Goal: Obtain resource: Obtain resource

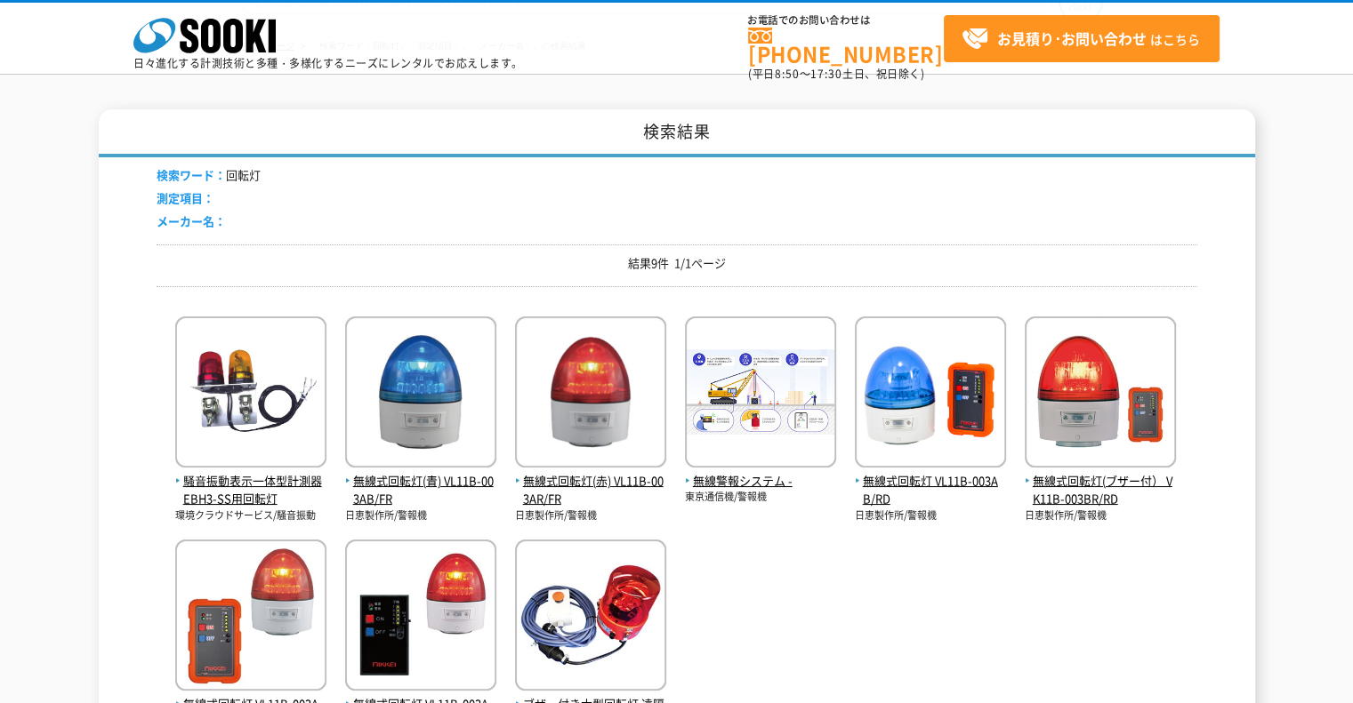
scroll to position [267, 0]
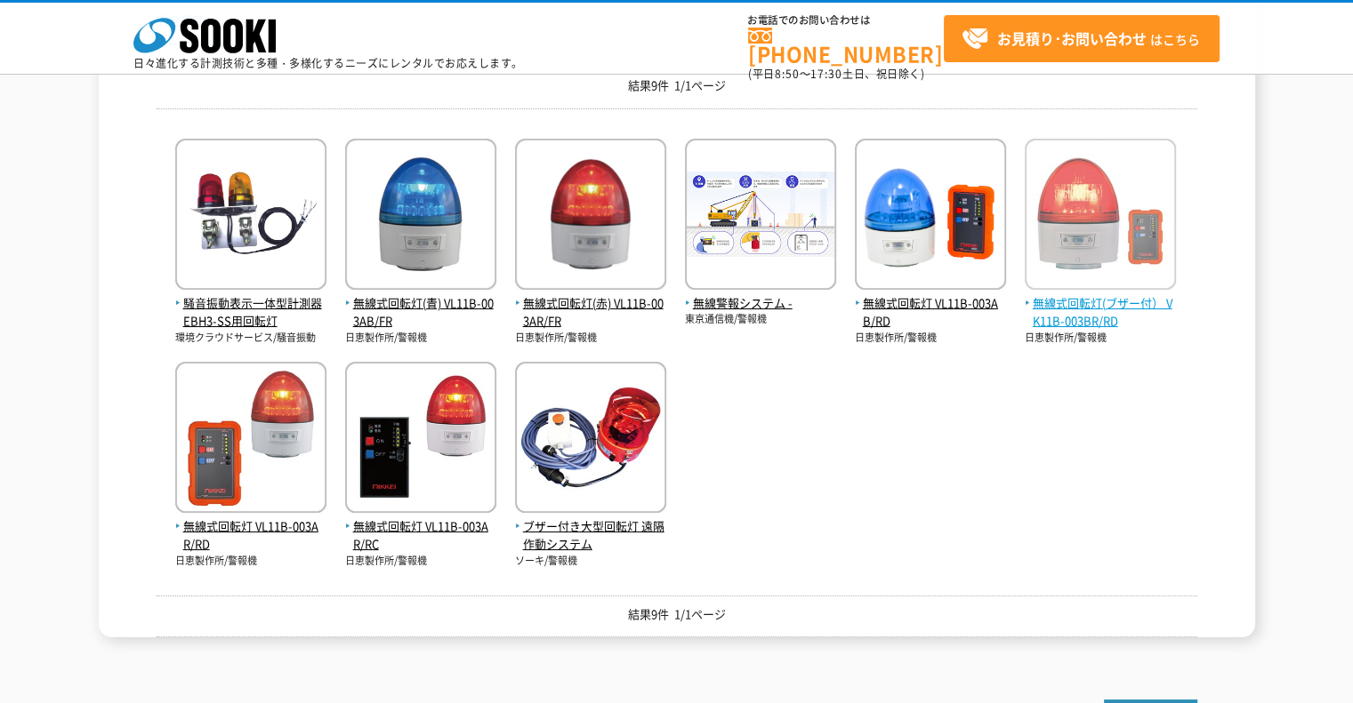
click at [1095, 306] on span "無線式回転灯(ブザー付） VK11B-003BR/RD" at bounding box center [1100, 312] width 151 height 37
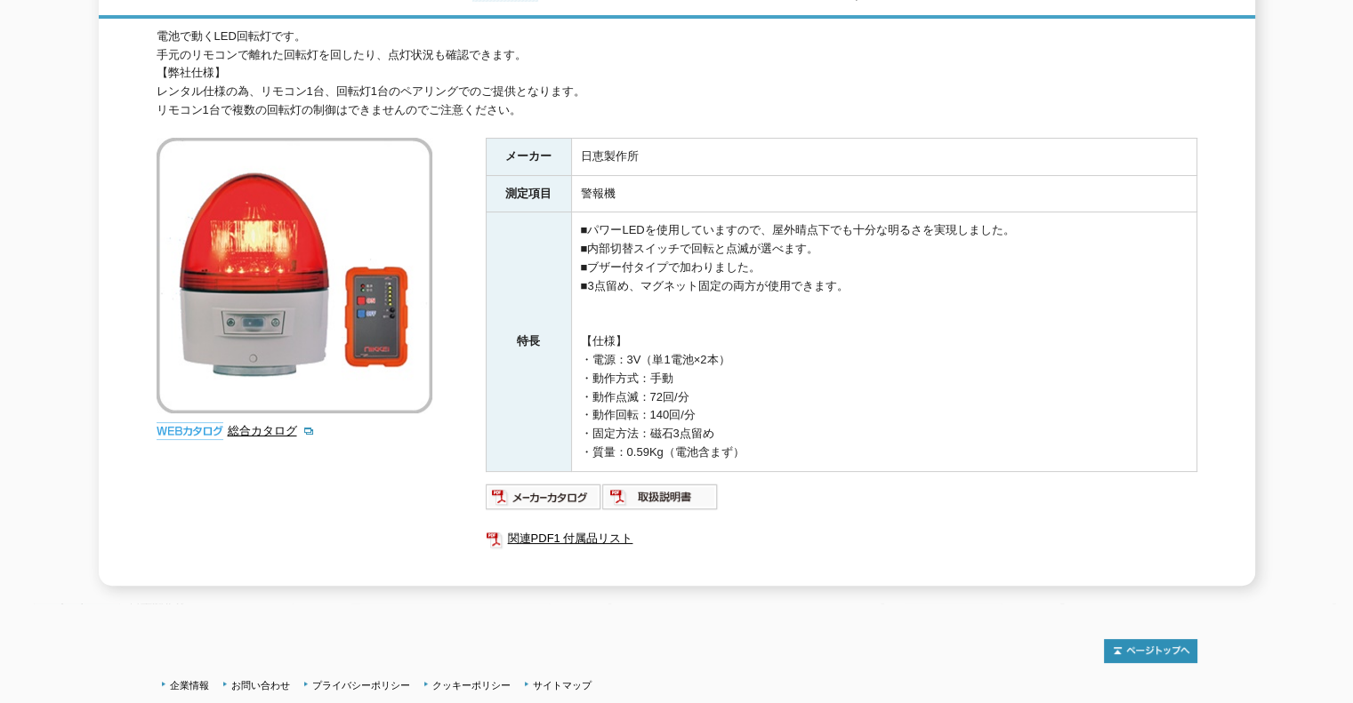
scroll to position [89, 0]
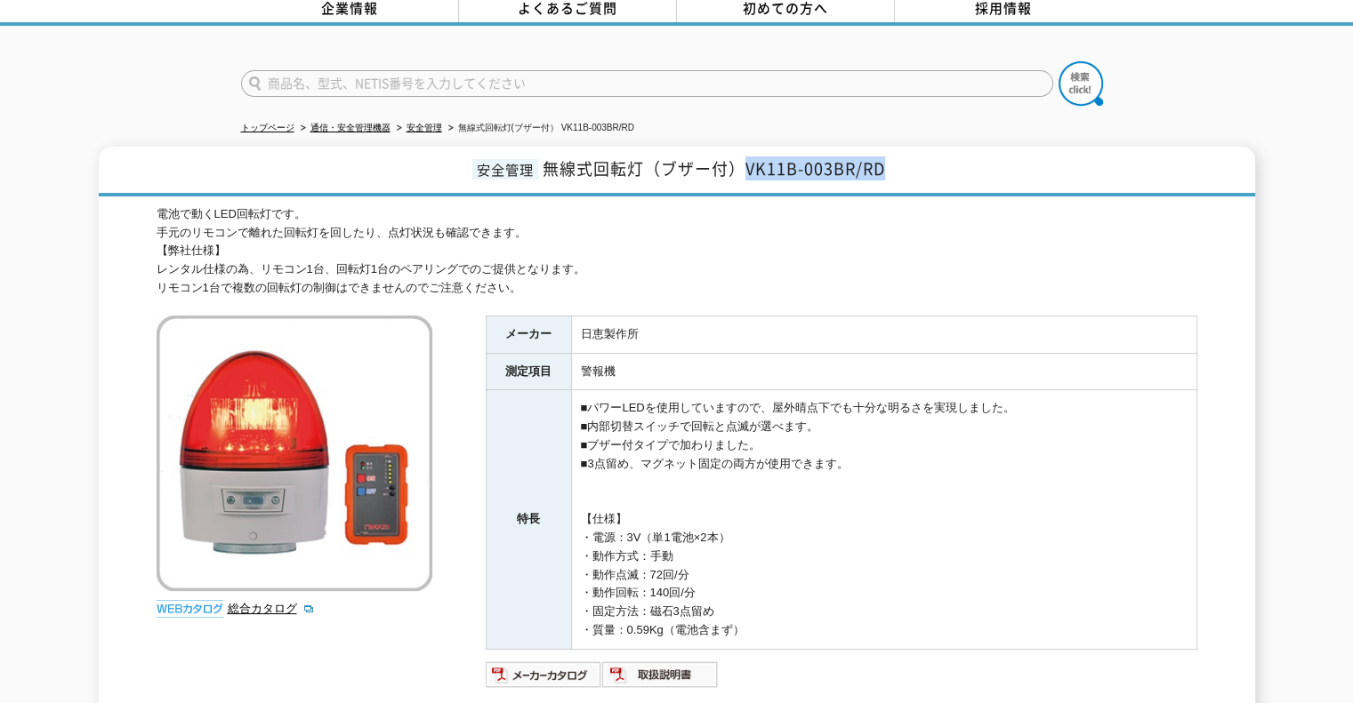
drag, startPoint x: 744, startPoint y: 156, endPoint x: 887, endPoint y: 184, distance: 146.0
click at [895, 157] on h1 "安全管理 無線式回転灯（ブザー付）VK11B-003BR/RD" at bounding box center [677, 172] width 1156 height 50
copy span "VK11B-003BR/RD"
click at [856, 157] on span "無線式回転灯（ブザー付）VK11B-003BR/RD" at bounding box center [714, 169] width 342 height 24
click at [888, 152] on h1 "安全管理 無線式回転灯（ブザー付）VK11B-003BR/RD" at bounding box center [677, 172] width 1156 height 50
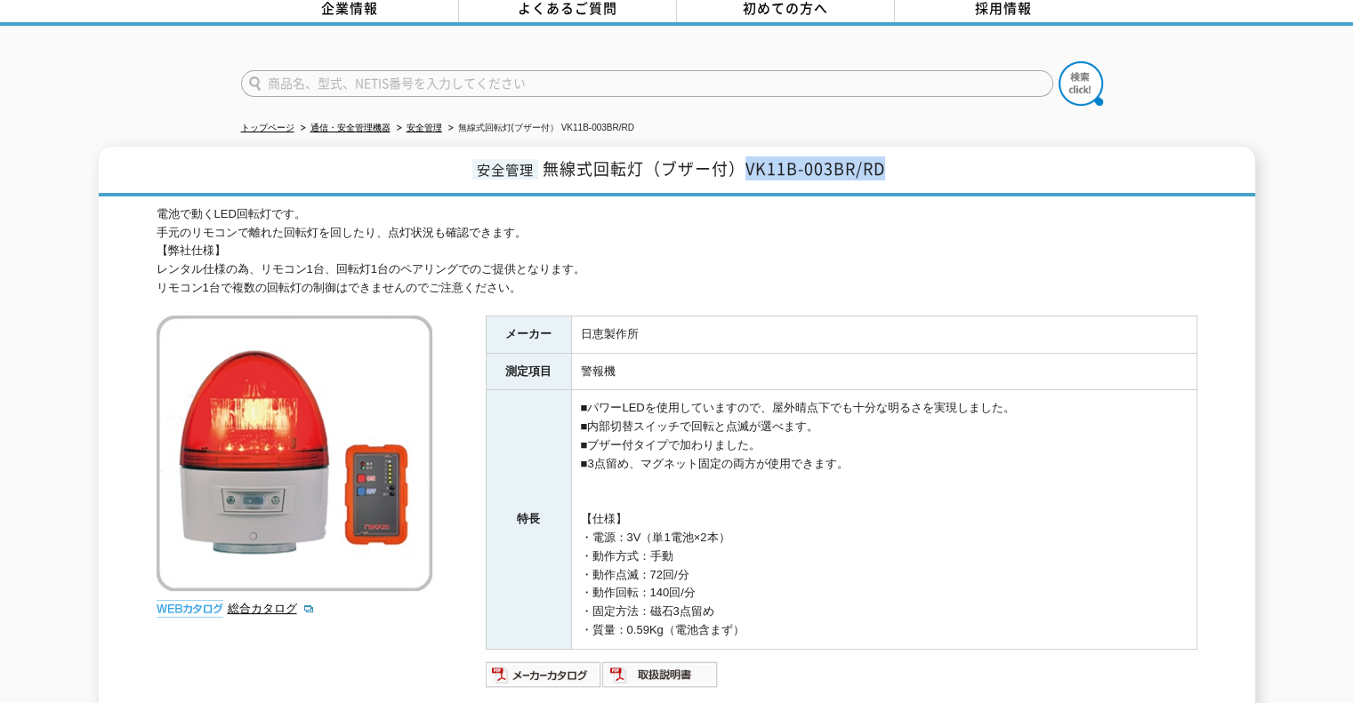
drag, startPoint x: 881, startPoint y: 155, endPoint x: 746, endPoint y: 153, distance: 135.2
click at [746, 157] on span "無線式回転灯（ブザー付）VK11B-003BR/RD" at bounding box center [714, 169] width 342 height 24
copy span "VK11B-003BR/RD"
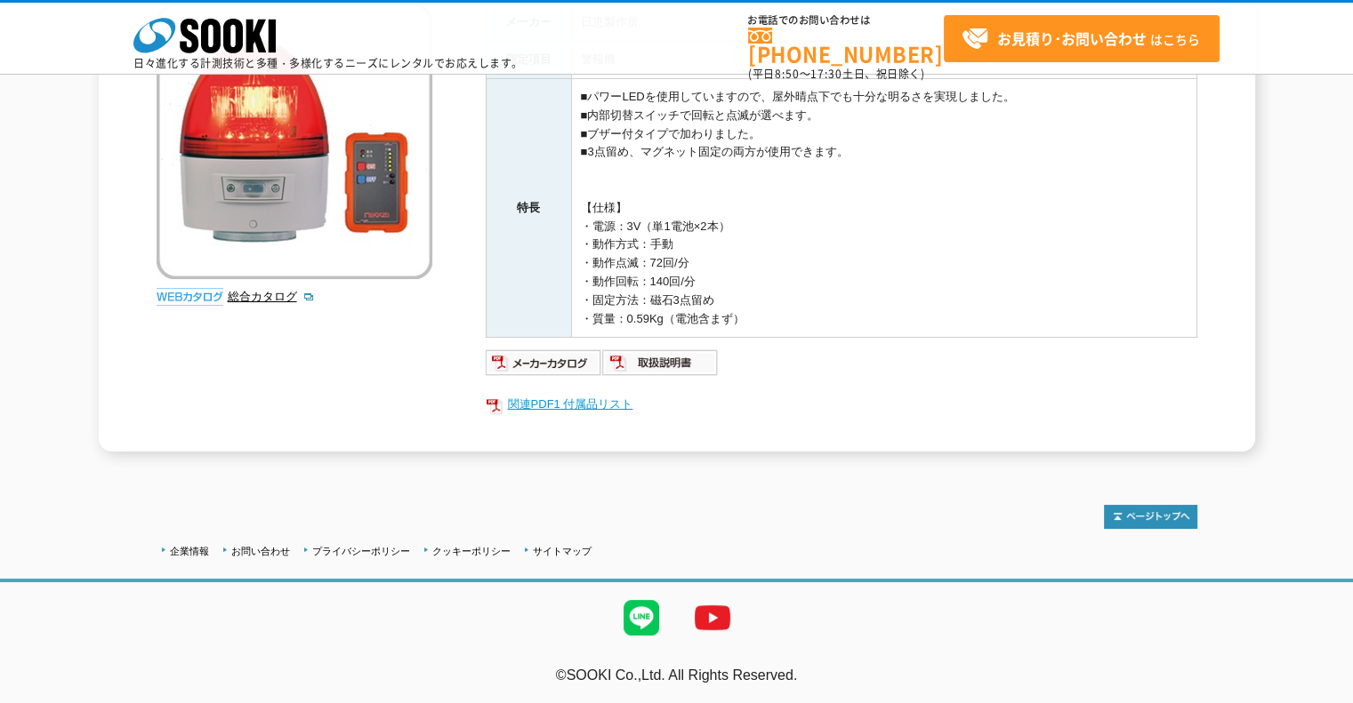
click at [555, 399] on link "関連PDF1 付属品リスト" at bounding box center [841, 404] width 711 height 23
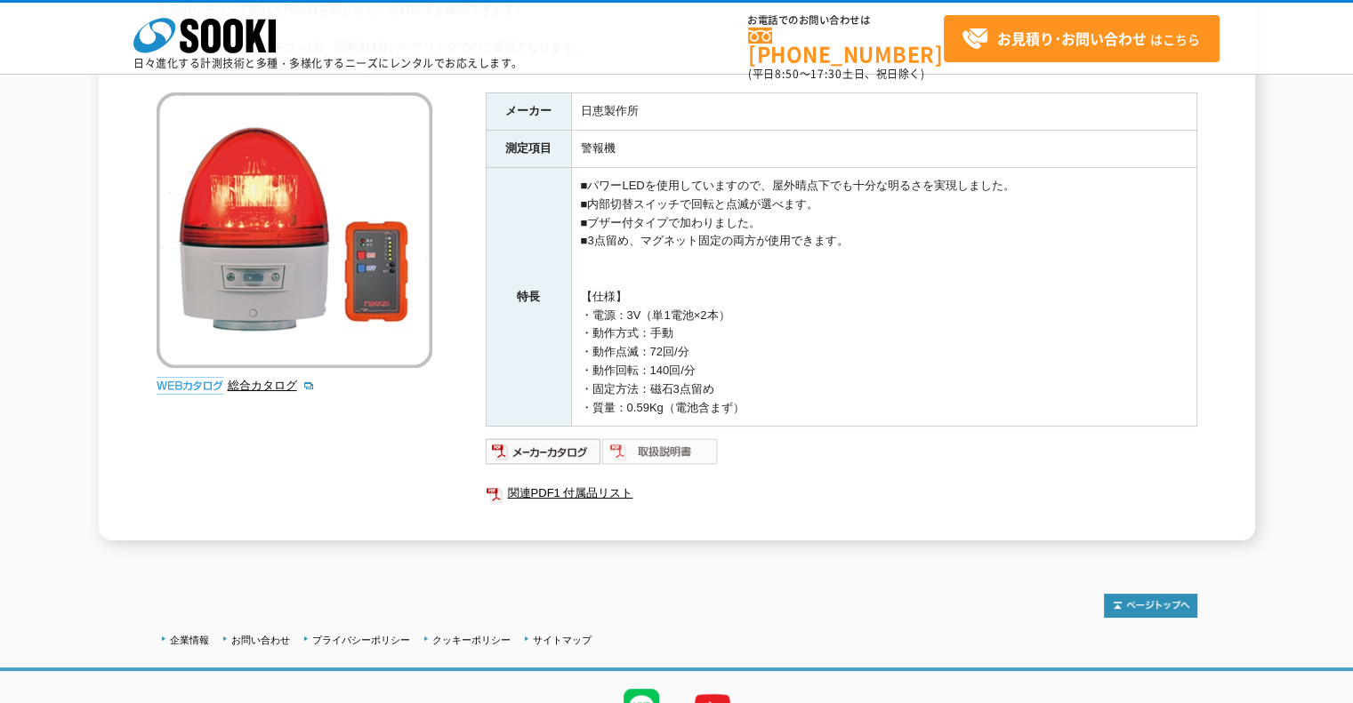
click at [667, 458] on img at bounding box center [660, 452] width 117 height 28
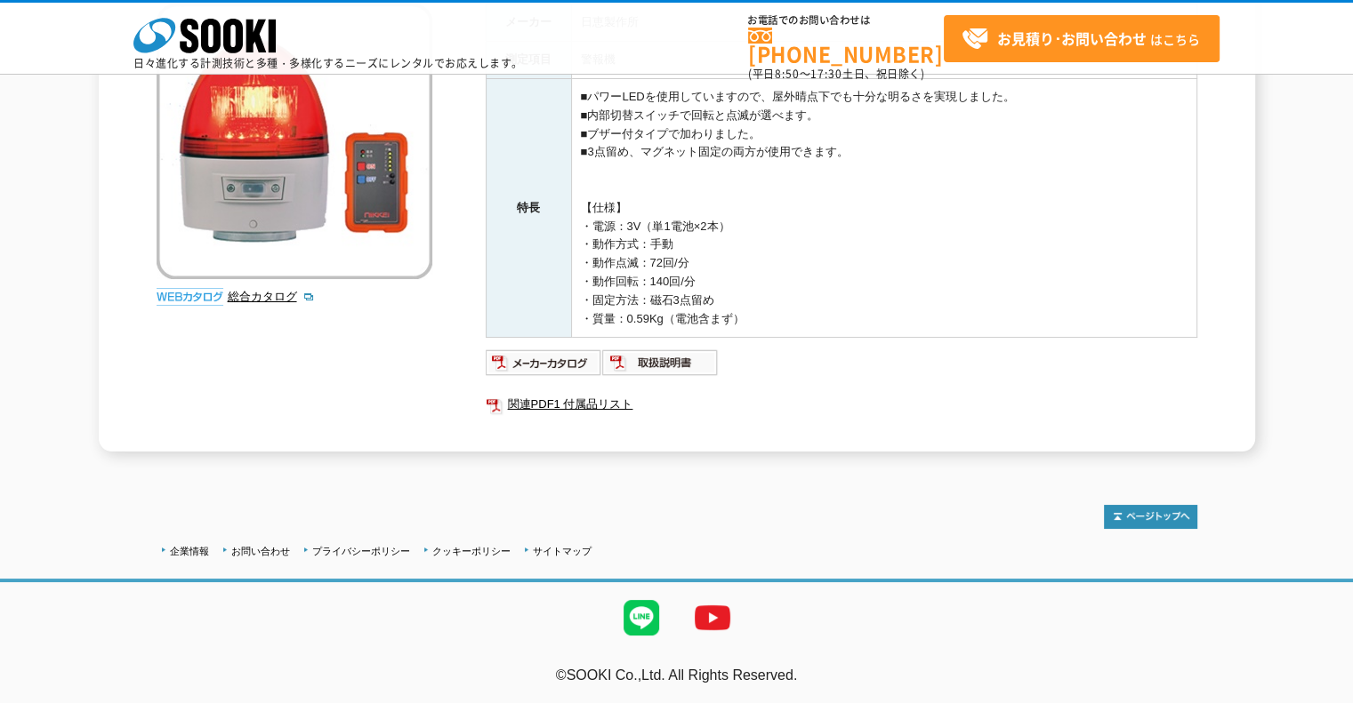
scroll to position [0, 0]
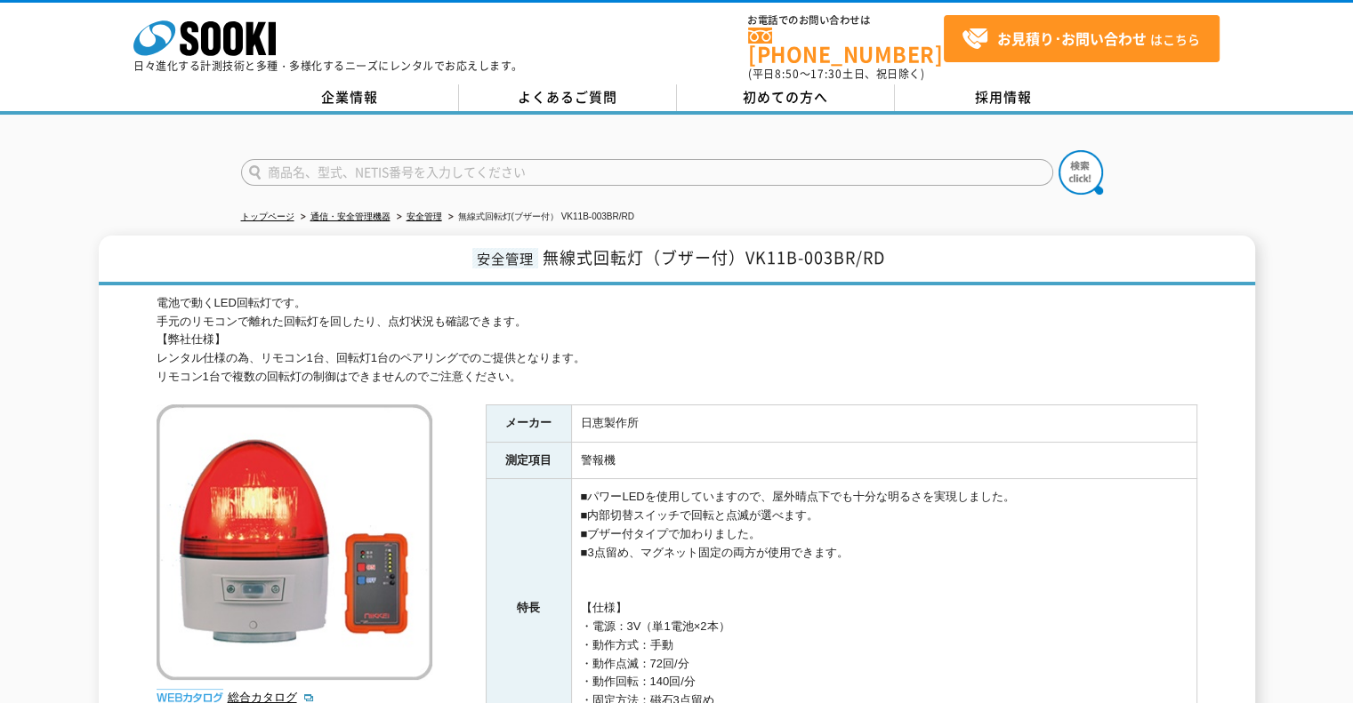
click at [879, 215] on ul "トップページ 通信・安全管理機器 安全管理 無線式回転灯(ブザー付） VK11B-003BR/RD" at bounding box center [677, 217] width 872 height 36
drag, startPoint x: 736, startPoint y: 245, endPoint x: 921, endPoint y: 255, distance: 185.2
click at [920, 253] on h1 "安全管理 無線式回転灯（ブザー付）VK11B-003BR/RD" at bounding box center [677, 261] width 1156 height 50
copy span "VK11B-003BR/RD"
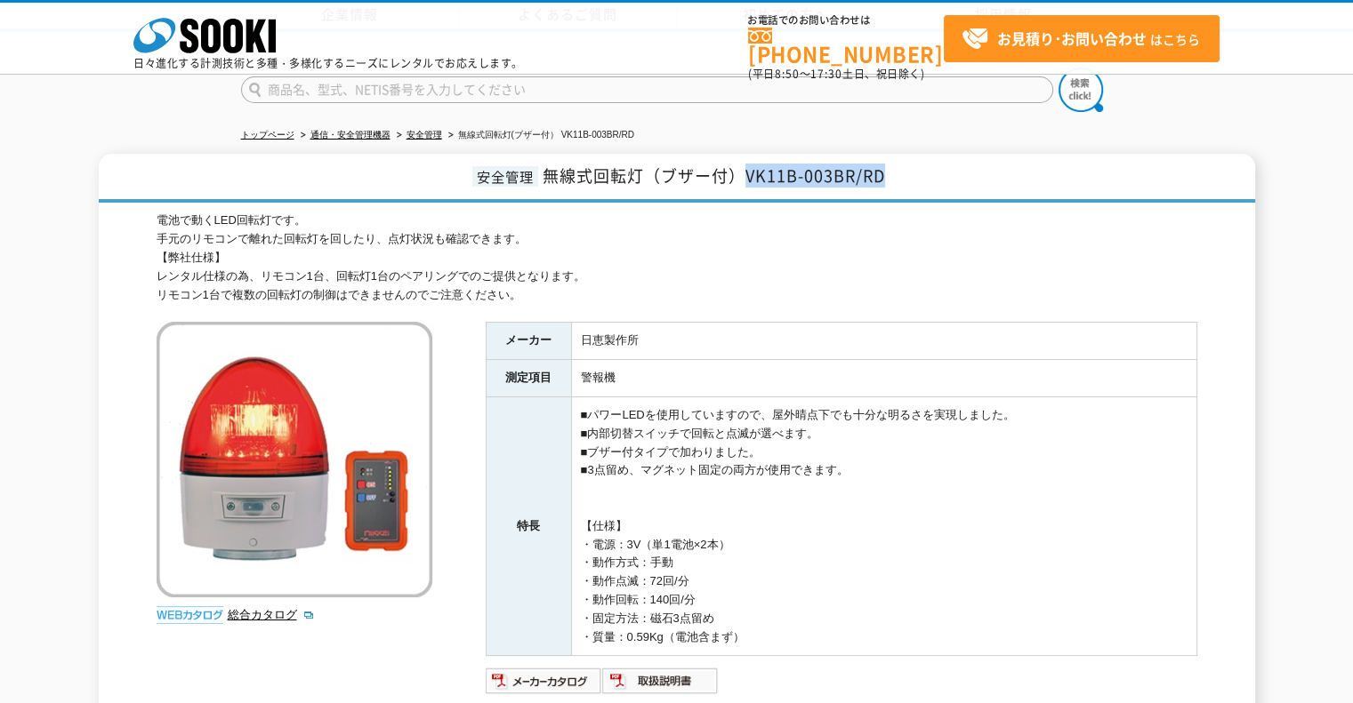
scroll to position [178, 0]
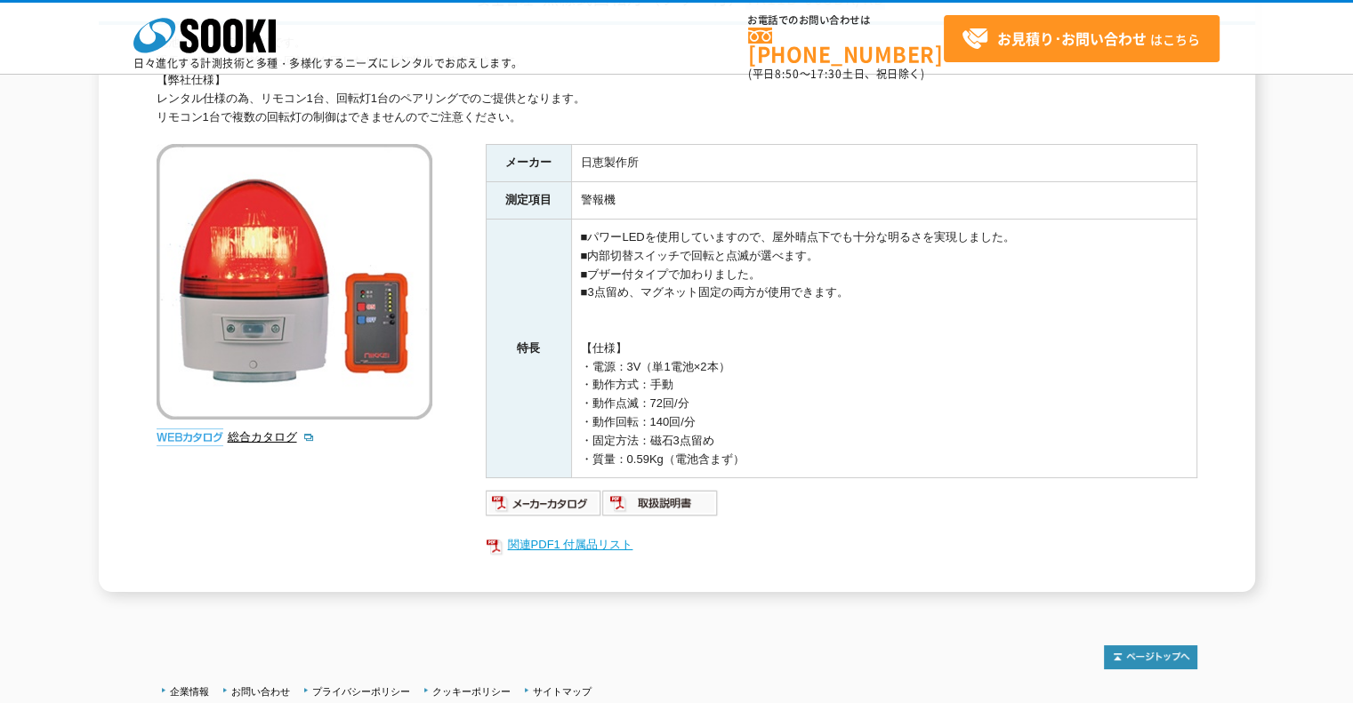
click at [610, 538] on link "関連PDF1 付属品リスト" at bounding box center [841, 545] width 711 height 23
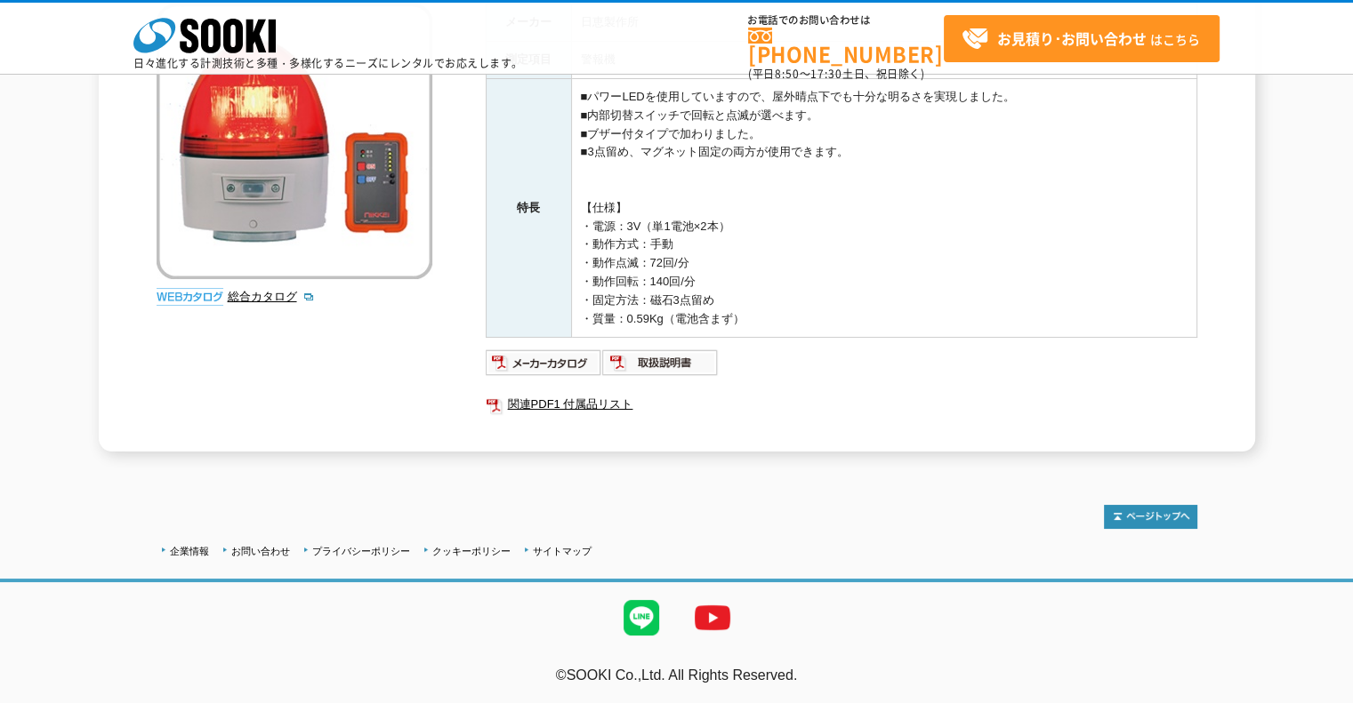
scroll to position [0, 0]
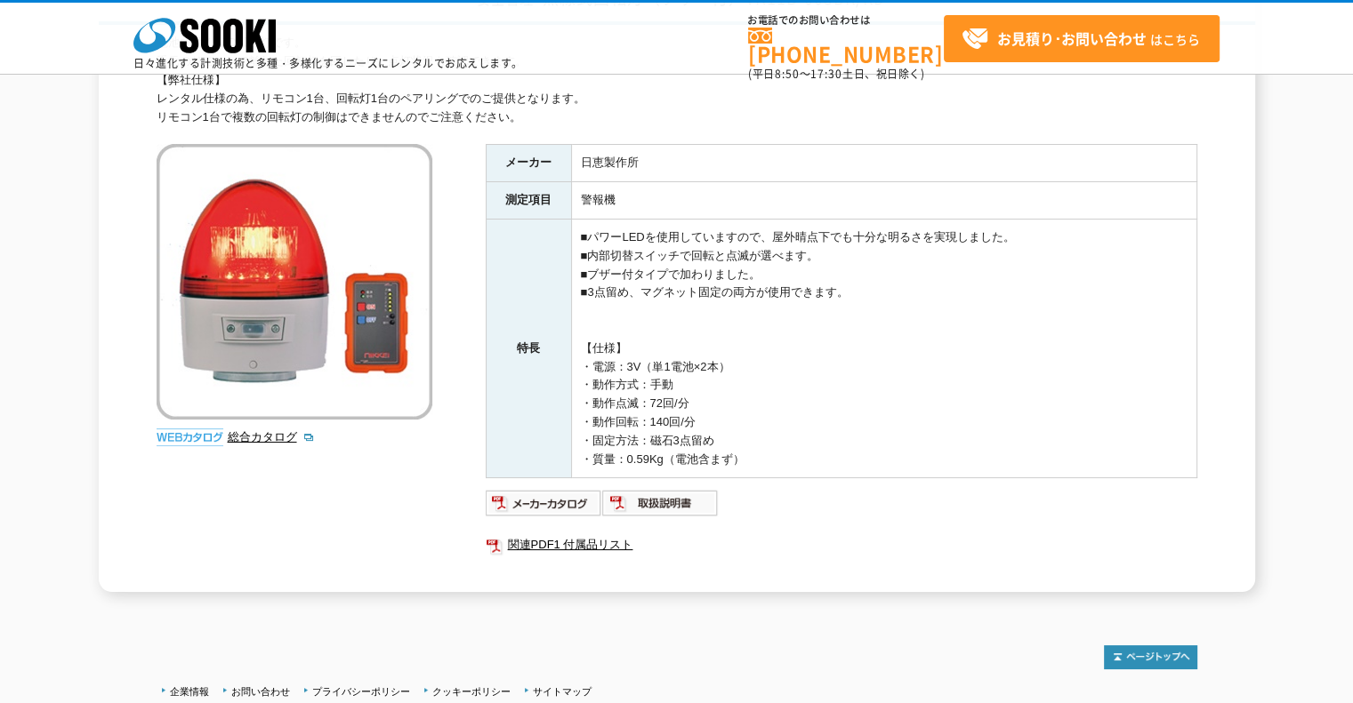
scroll to position [89, 0]
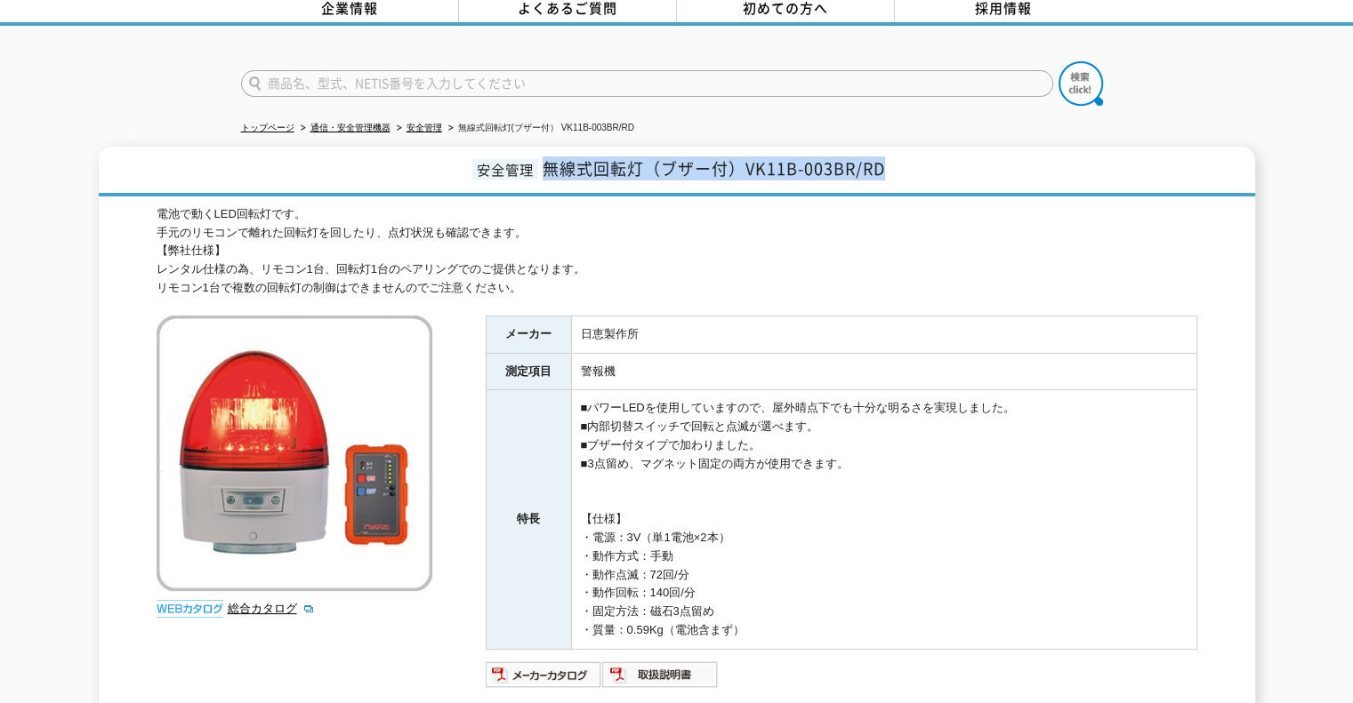
drag, startPoint x: 550, startPoint y: 158, endPoint x: 893, endPoint y: 155, distance: 343.3
click at [893, 155] on h1 "安全管理 無線式回転灯（ブザー付）VK11B-003BR/RD" at bounding box center [677, 172] width 1156 height 50
copy span "無線式回転灯（ブザー付）VK11B-003BR/RD"
click at [555, 662] on img at bounding box center [544, 675] width 117 height 28
